Goal: Navigation & Orientation: Understand site structure

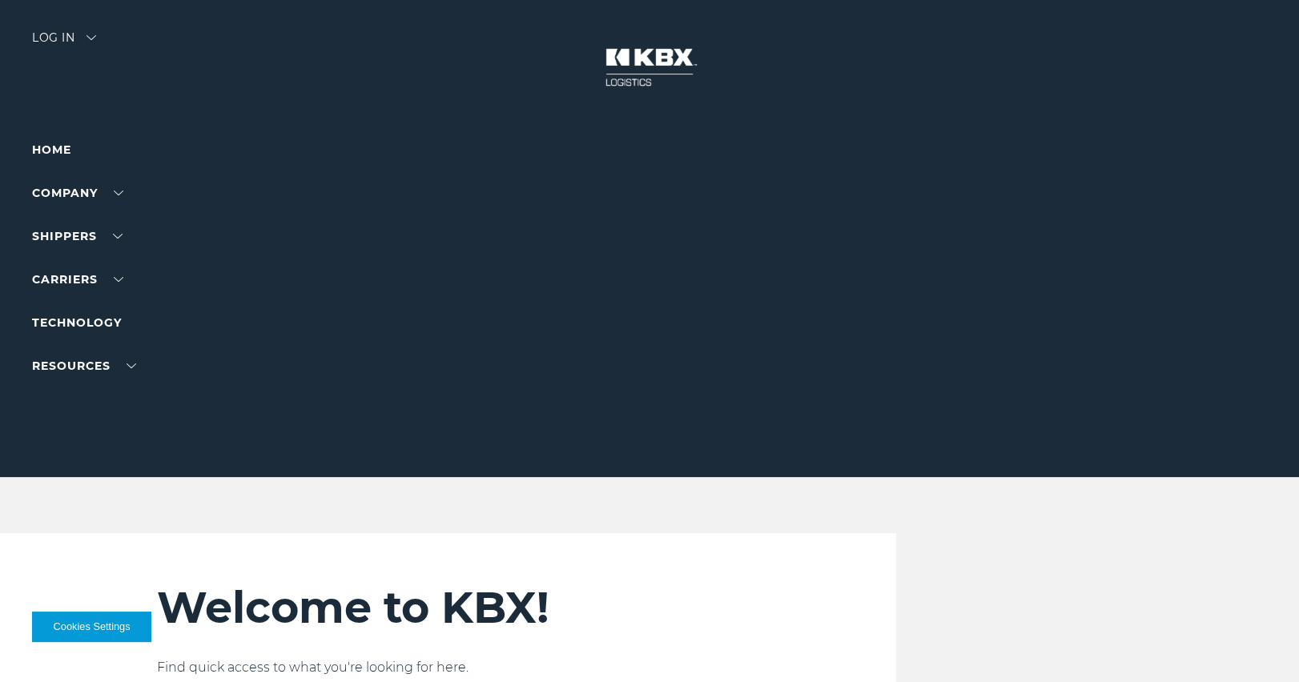
click at [1049, 554] on div "Welcome to KBX! Find quick access to what you're looking for here. I am a shipp…" at bounding box center [649, 652] width 1009 height 239
click at [1195, 554] on div "Welcome to KBX! Find quick access to what you're looking for here. I am a shipp…" at bounding box center [649, 652] width 1299 height 239
click at [1091, 556] on div "Welcome to KBX! Find quick access to what you're looking for here. I am a shipp…" at bounding box center [649, 652] width 1009 height 239
click at [1209, 559] on div "Welcome to KBX! Find quick access to what you're looking for here. I am a shipp…" at bounding box center [649, 652] width 1299 height 239
click at [1027, 585] on div "Welcome to KBX! Find quick access to what you're looking for here. I am a shipp…" at bounding box center [649, 652] width 1009 height 239
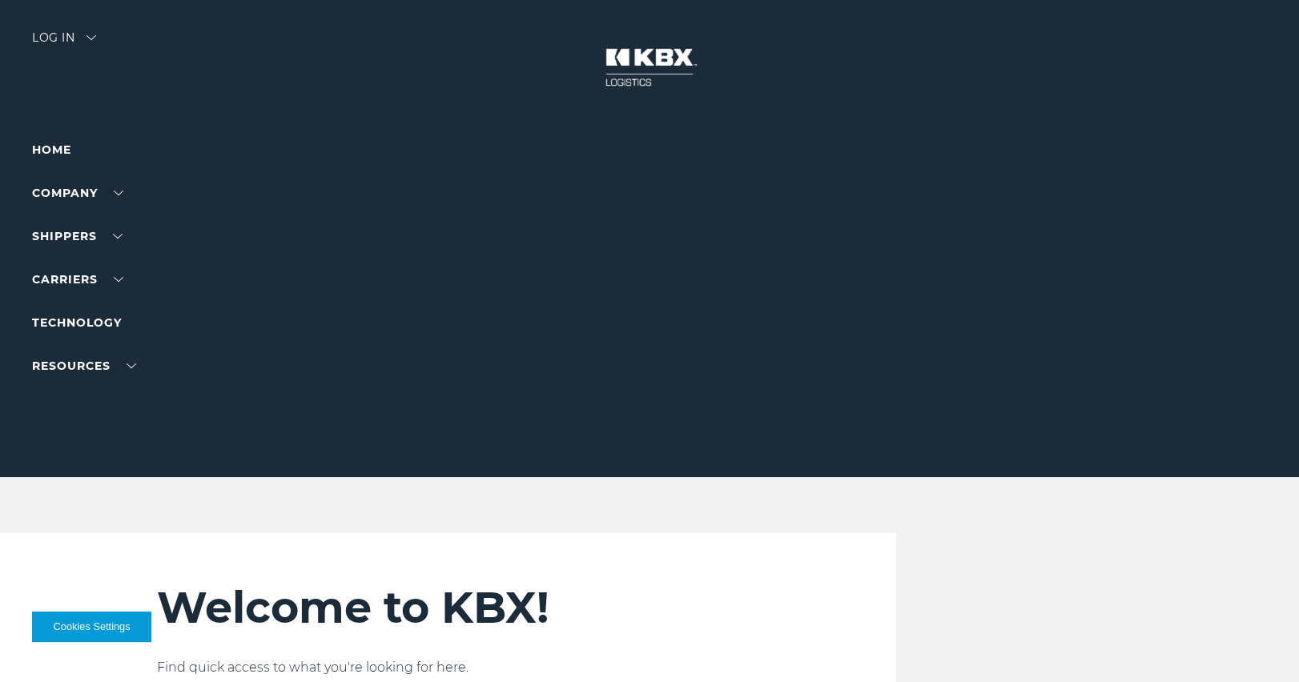
click at [1199, 588] on div "Welcome to KBX! Find quick access to what you're looking for here. I am a shipp…" at bounding box center [649, 652] width 1299 height 239
click at [1058, 601] on div "Welcome to KBX! Find quick access to what you're looking for here. I am a shipp…" at bounding box center [649, 652] width 1009 height 239
